Goal: Obtain resource: Download file/media

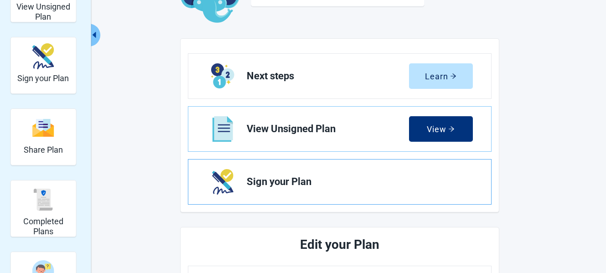
scroll to position [91, 0]
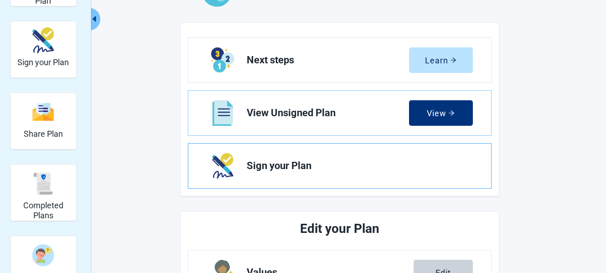
click at [281, 164] on span "Sign your Plan" at bounding box center [356, 166] width 219 height 11
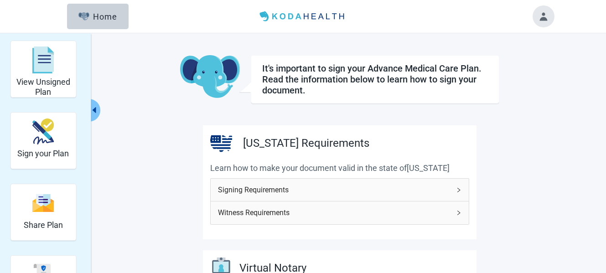
click at [456, 189] on icon "right" at bounding box center [458, 190] width 5 height 5
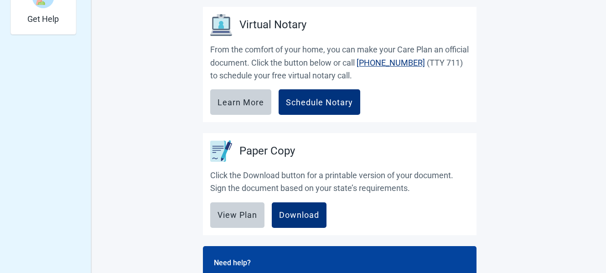
scroll to position [365, 0]
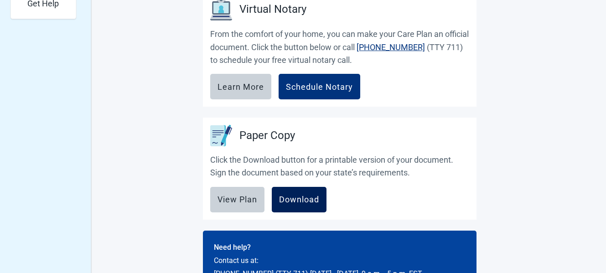
click at [302, 197] on div "Download" at bounding box center [299, 199] width 40 height 9
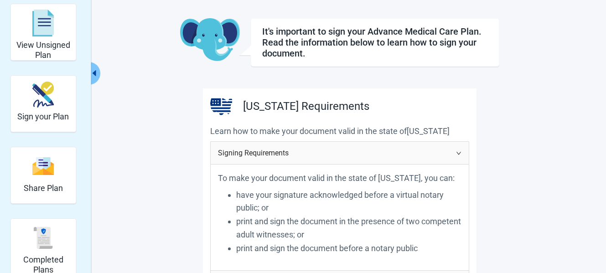
scroll to position [0, 0]
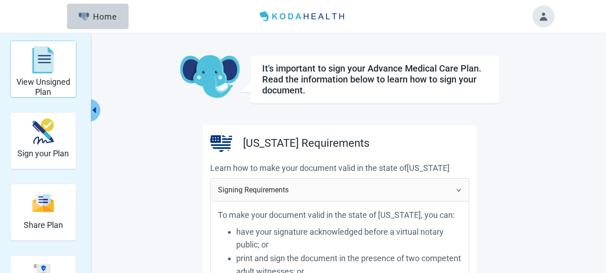
click at [34, 62] on img "View Unsigned Plan" at bounding box center [43, 60] width 22 height 27
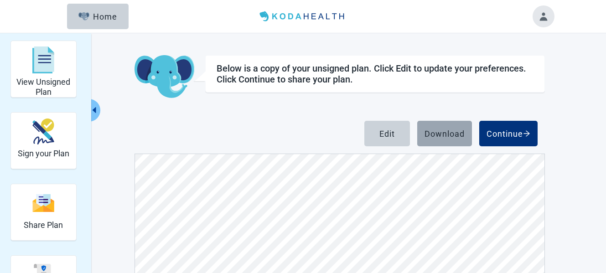
click at [442, 131] on div "Download" at bounding box center [445, 133] width 40 height 9
